Goal: Task Accomplishment & Management: Book appointment/travel/reservation

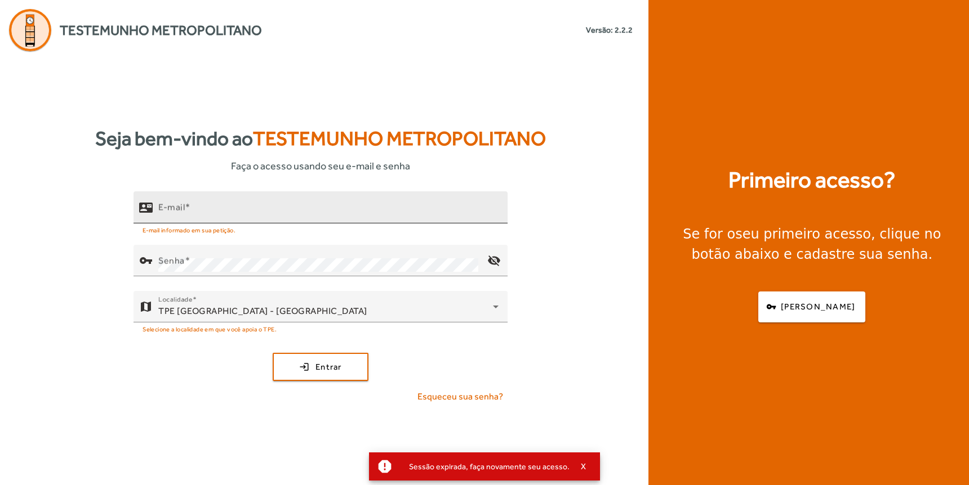
click at [227, 207] on input "E-mail" at bounding box center [328, 213] width 340 height 14
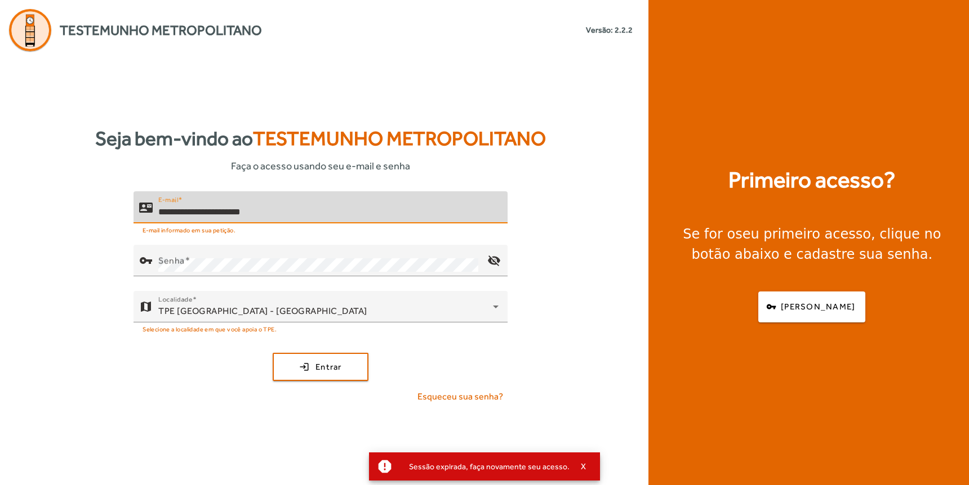
type input "**********"
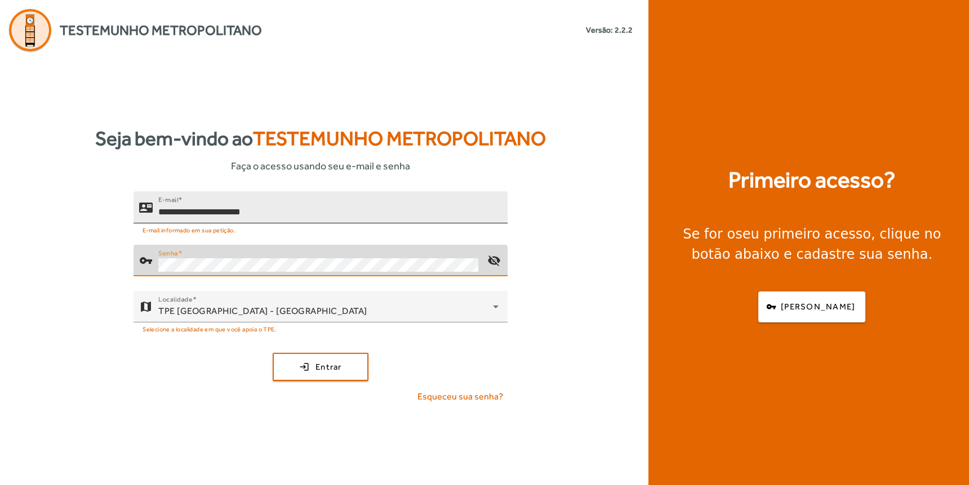
click at [273, 353] on button "login Entrar" at bounding box center [321, 367] width 96 height 28
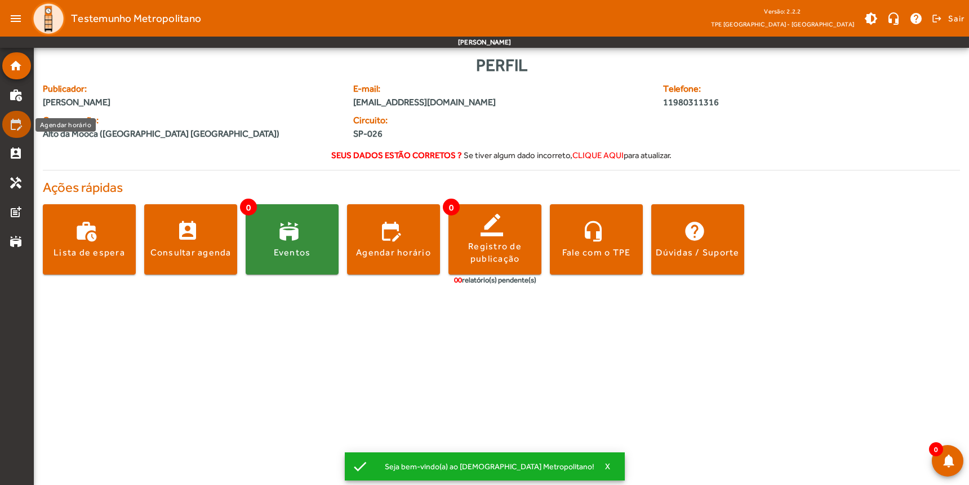
click at [12, 126] on mat-icon "edit_calendar" at bounding box center [16, 125] width 14 height 14
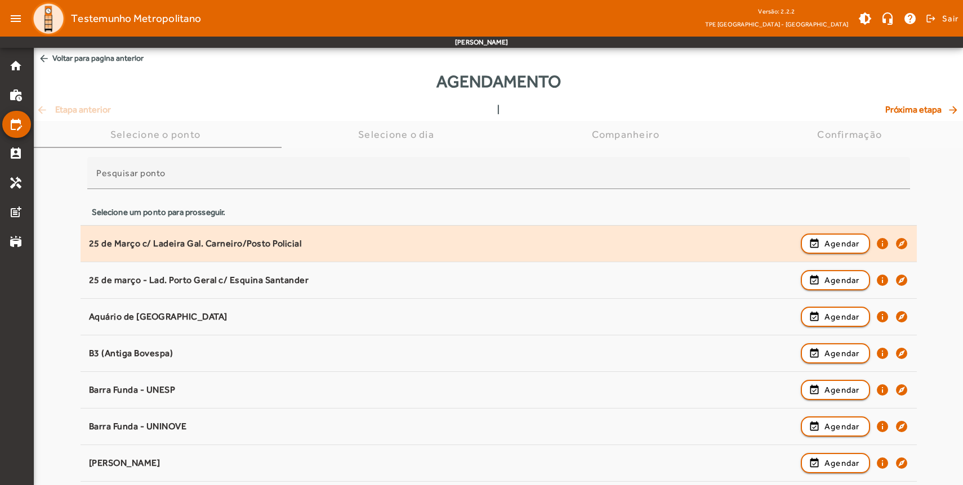
click at [189, 246] on div "25 de Março c/ Ladeira Gal. Carneiro/Posto Policial" at bounding box center [442, 244] width 706 height 12
click at [853, 247] on span "Agendar" at bounding box center [841, 244] width 35 height 14
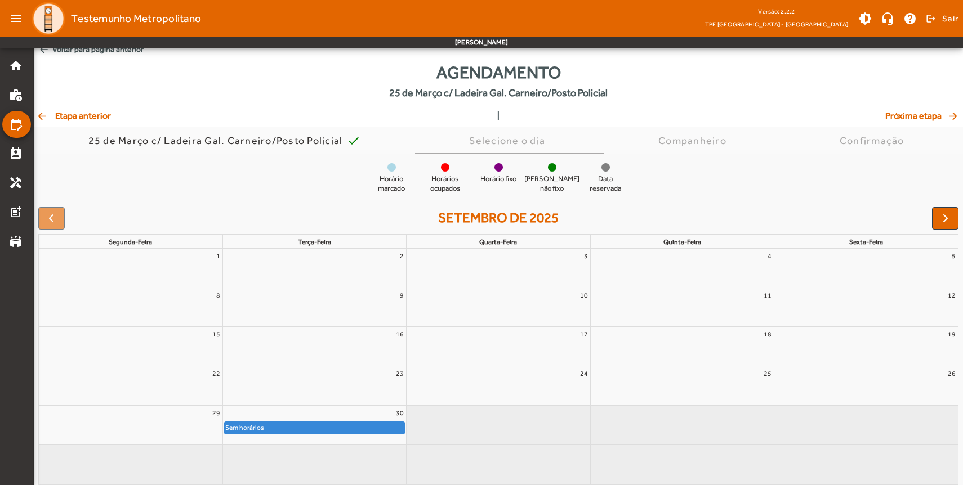
scroll to position [14, 0]
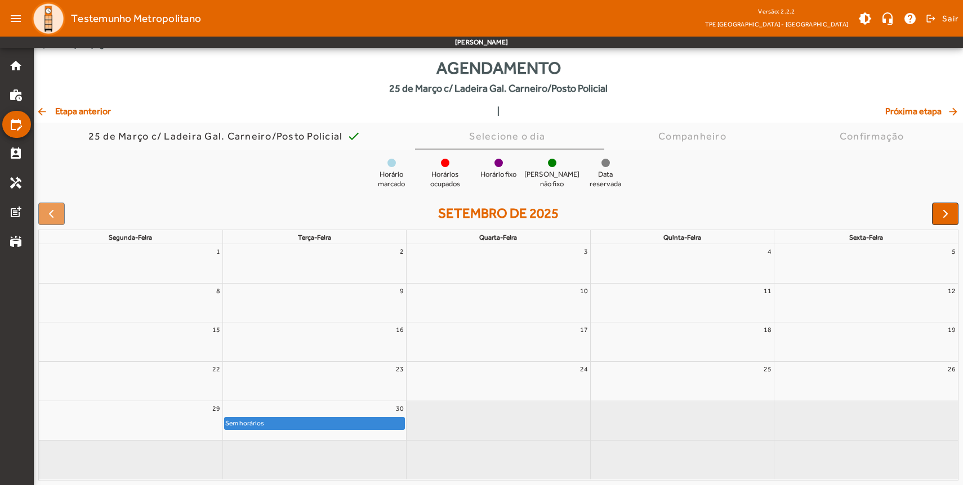
click at [41, 112] on mat-icon "arrow_back" at bounding box center [43, 111] width 14 height 11
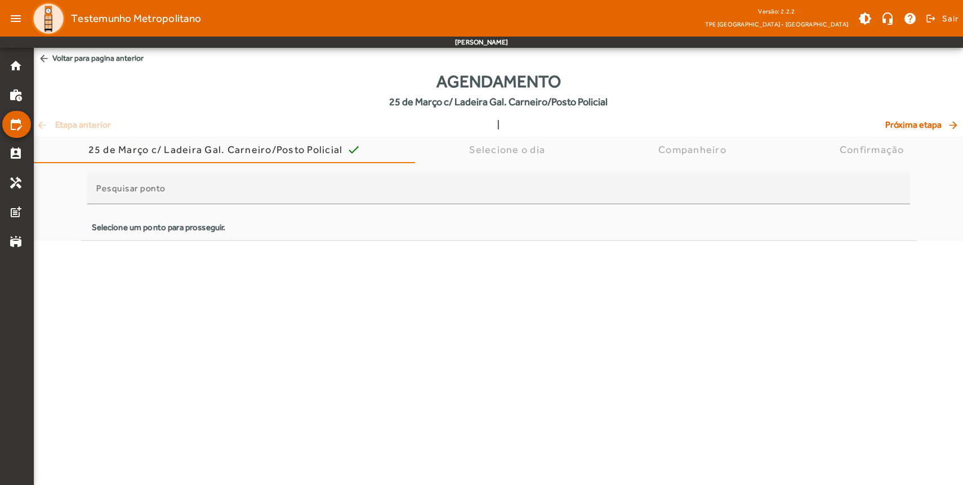
scroll to position [0, 0]
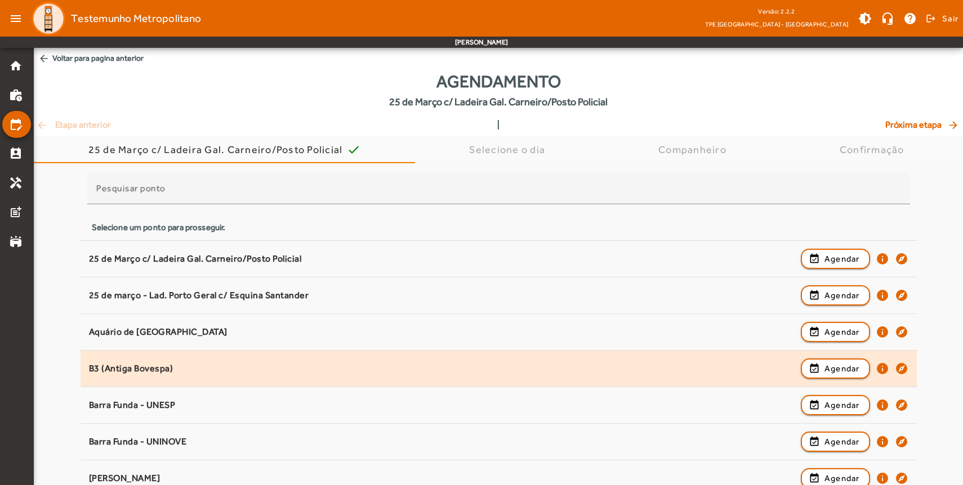
click at [133, 368] on div "B3 (Antiga Bovespa)" at bounding box center [442, 369] width 706 height 12
click at [827, 365] on span "Agendar" at bounding box center [841, 369] width 35 height 14
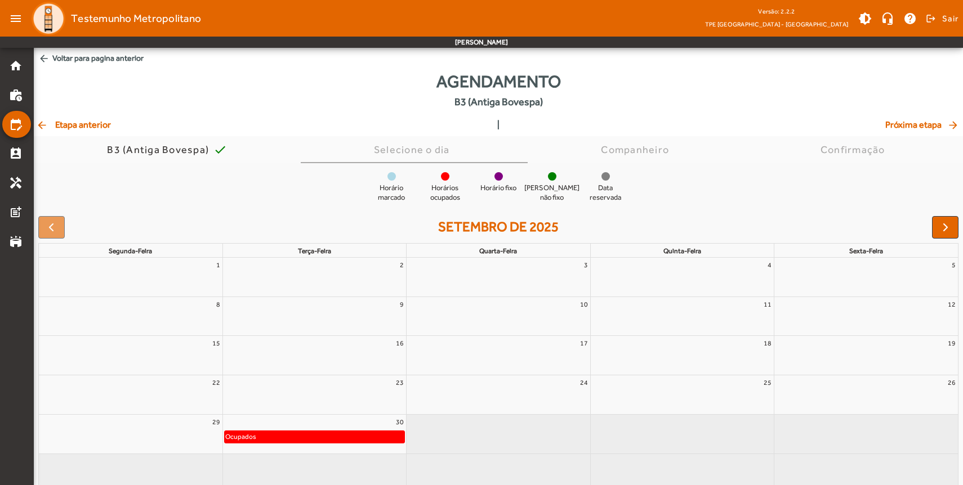
scroll to position [14, 0]
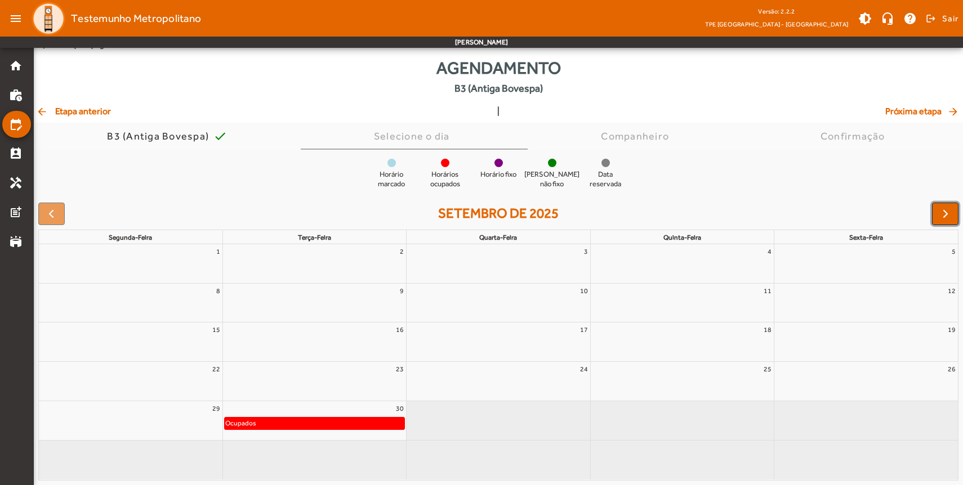
click at [940, 210] on button "button" at bounding box center [945, 214] width 26 height 23
